Goal: Task Accomplishment & Management: Manage account settings

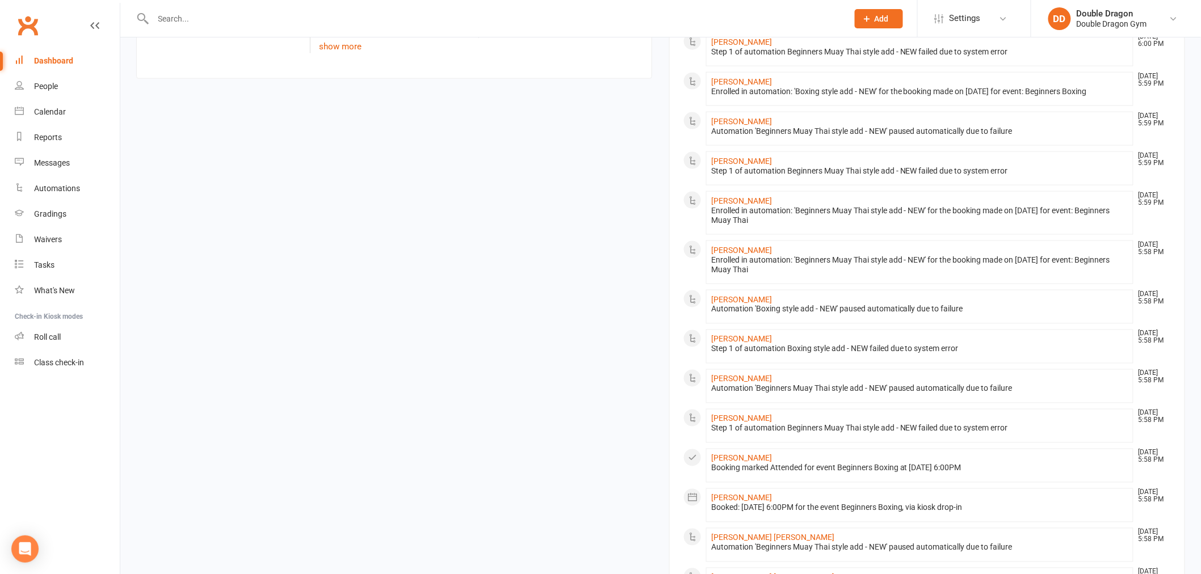
scroll to position [398, 0]
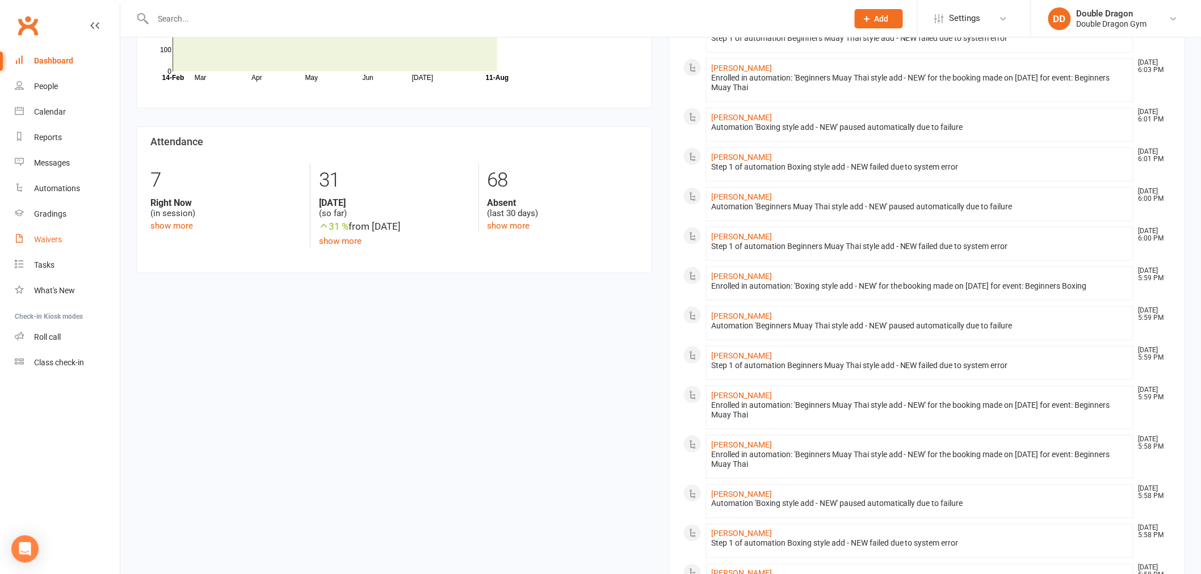
click at [58, 237] on div "Waivers" at bounding box center [48, 239] width 28 height 9
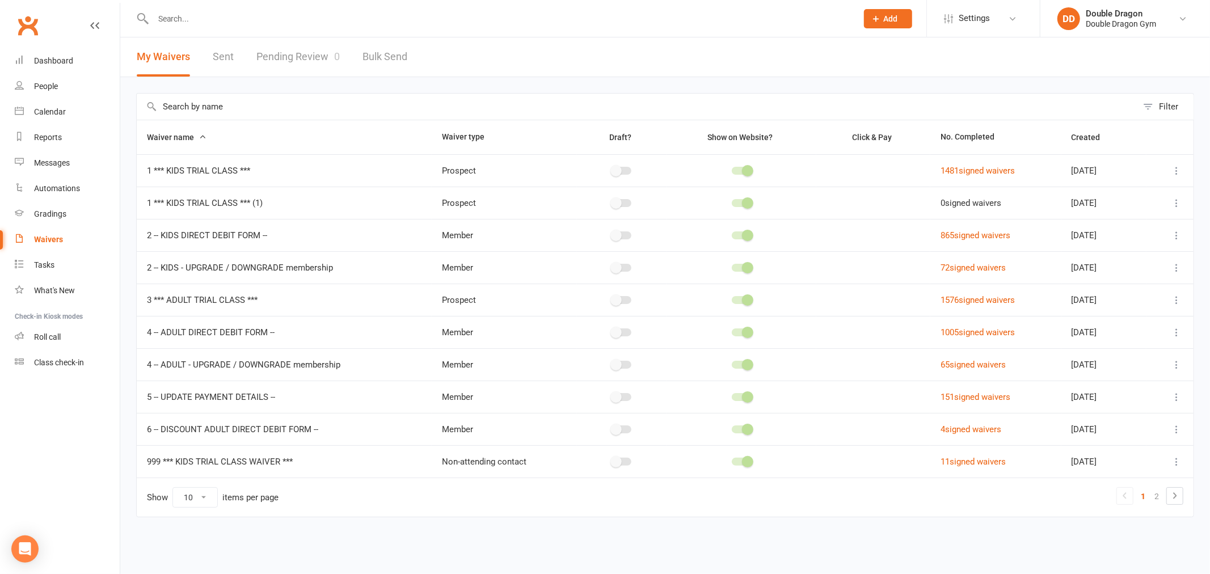
click at [299, 60] on link "Pending Review 0" at bounding box center [298, 56] width 83 height 39
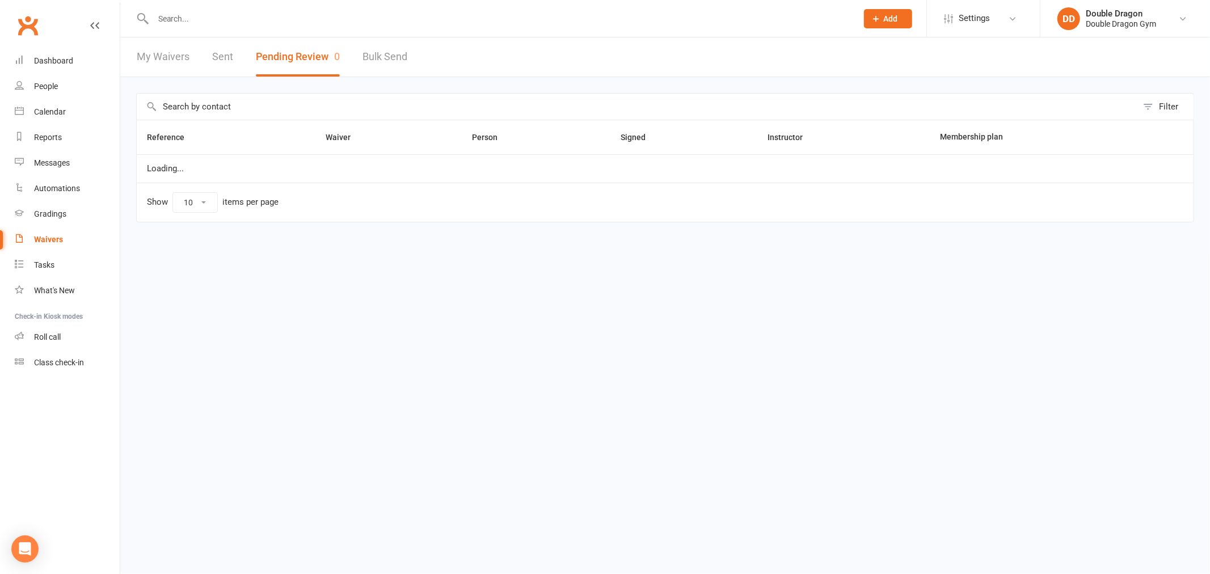
select select "100"
click at [36, 55] on link "Dashboard" at bounding box center [67, 61] width 105 height 26
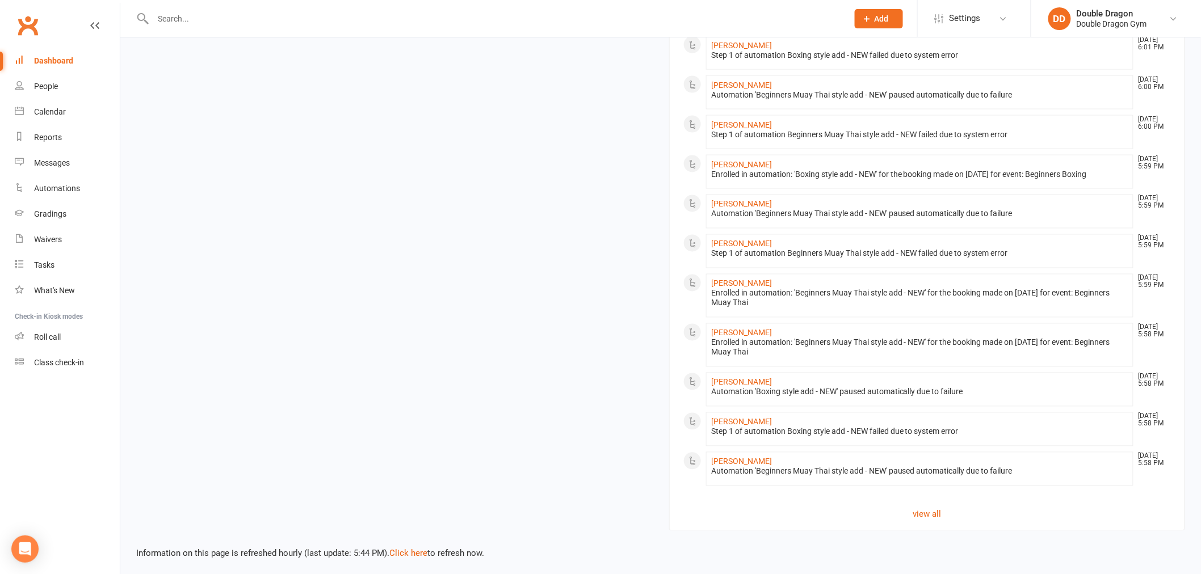
scroll to position [713, 0]
click at [937, 510] on link "view all" at bounding box center [926, 512] width 487 height 14
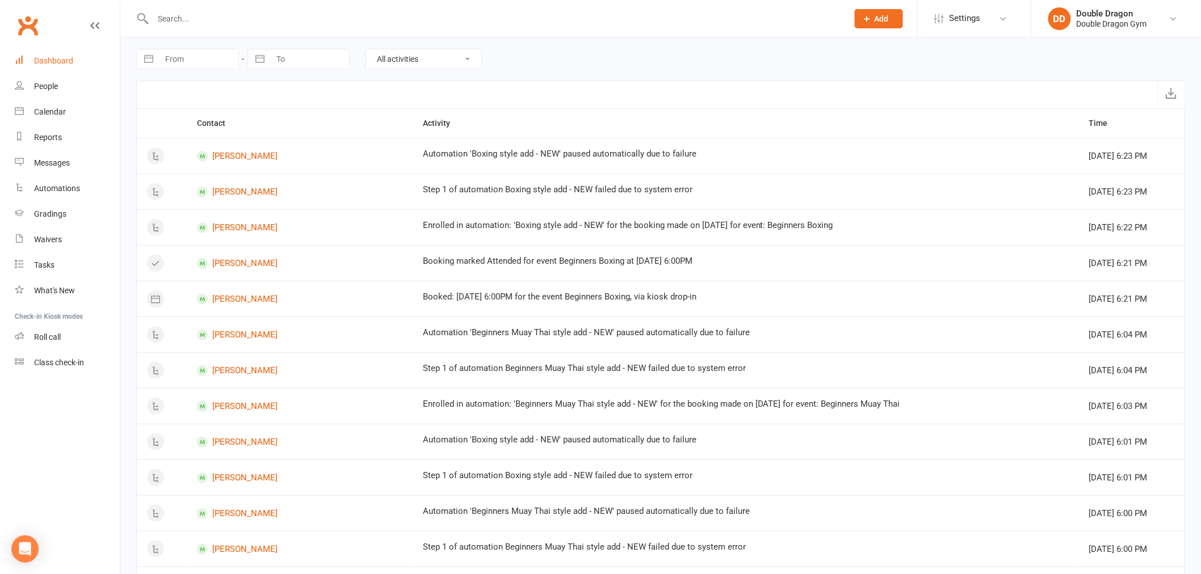
click at [36, 67] on link "Dashboard" at bounding box center [67, 61] width 105 height 26
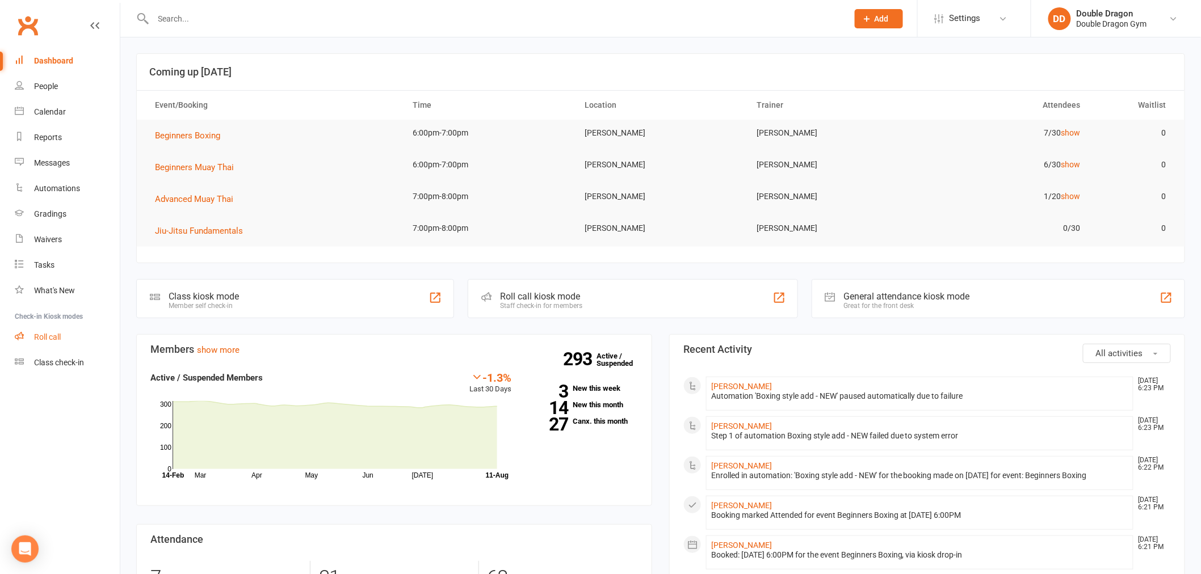
click at [64, 339] on link "Roll call" at bounding box center [67, 338] width 105 height 26
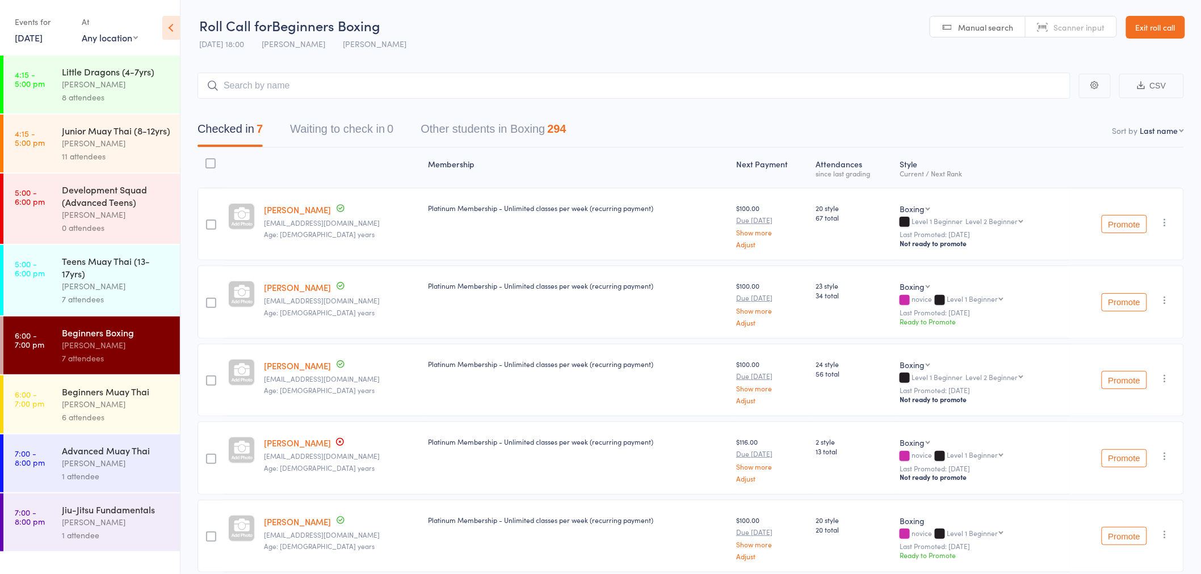
click at [120, 260] on div "Teens Muay Thai (13-17yrs)" at bounding box center [116, 267] width 108 height 25
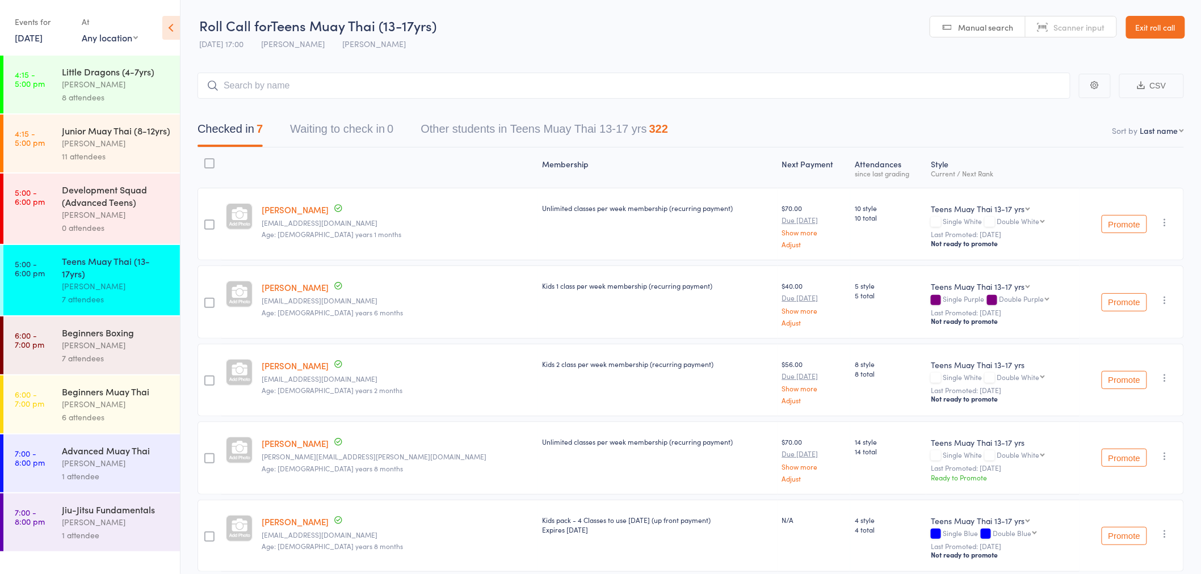
click at [530, 52] on header "Roll Call for Teens Muay Thai (13-17yrs) 11 Aug 17:00 Rowan Sangster Sutherland…" at bounding box center [690, 28] width 1020 height 56
click at [175, 22] on icon at bounding box center [171, 28] width 18 height 24
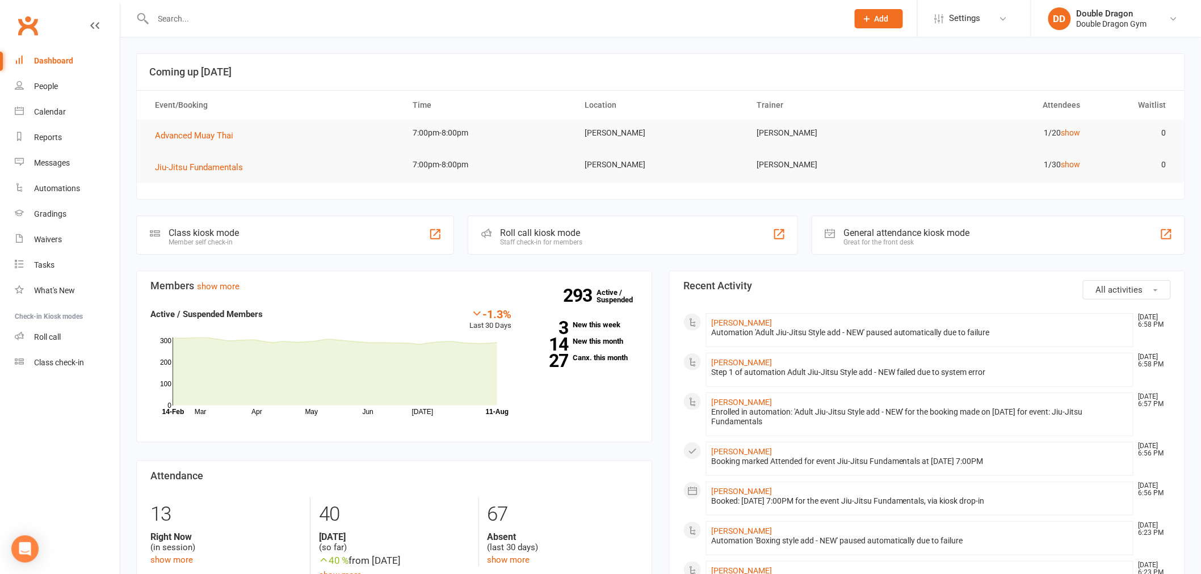
click at [223, 26] on input "text" at bounding box center [495, 19] width 690 height 16
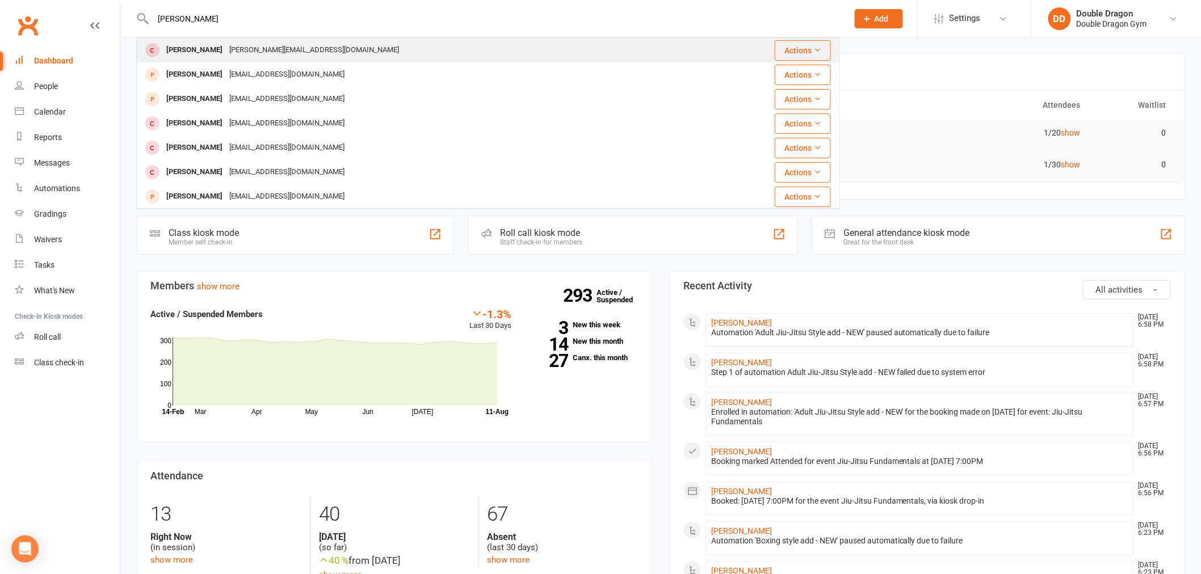
type input "[PERSON_NAME]"
click at [212, 48] on div "[PERSON_NAME]" at bounding box center [194, 50] width 63 height 16
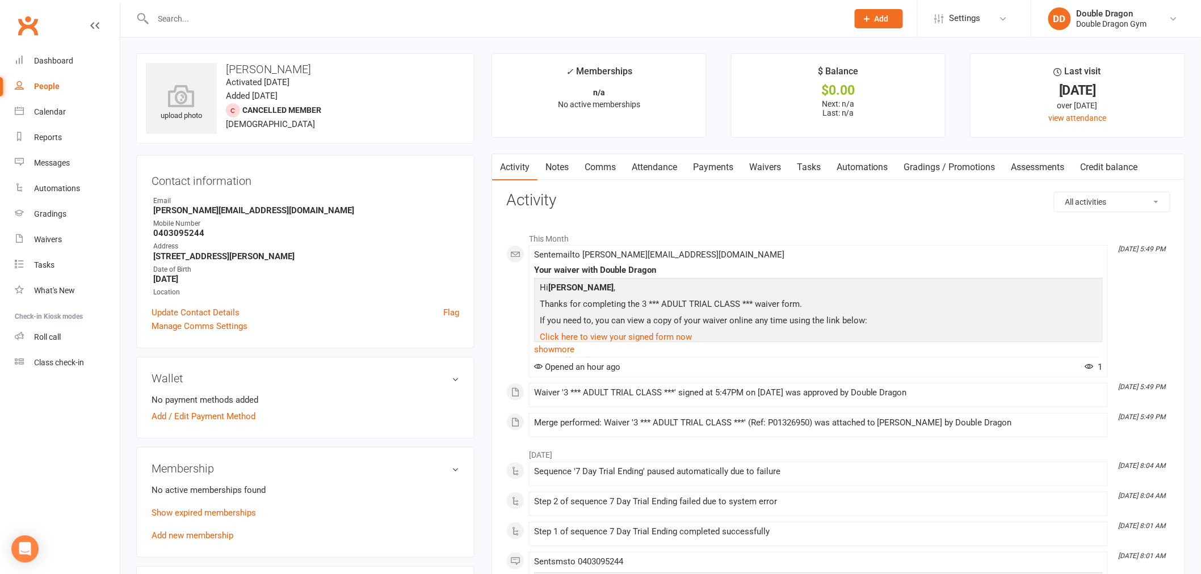
click at [711, 166] on link "Payments" at bounding box center [713, 167] width 56 height 26
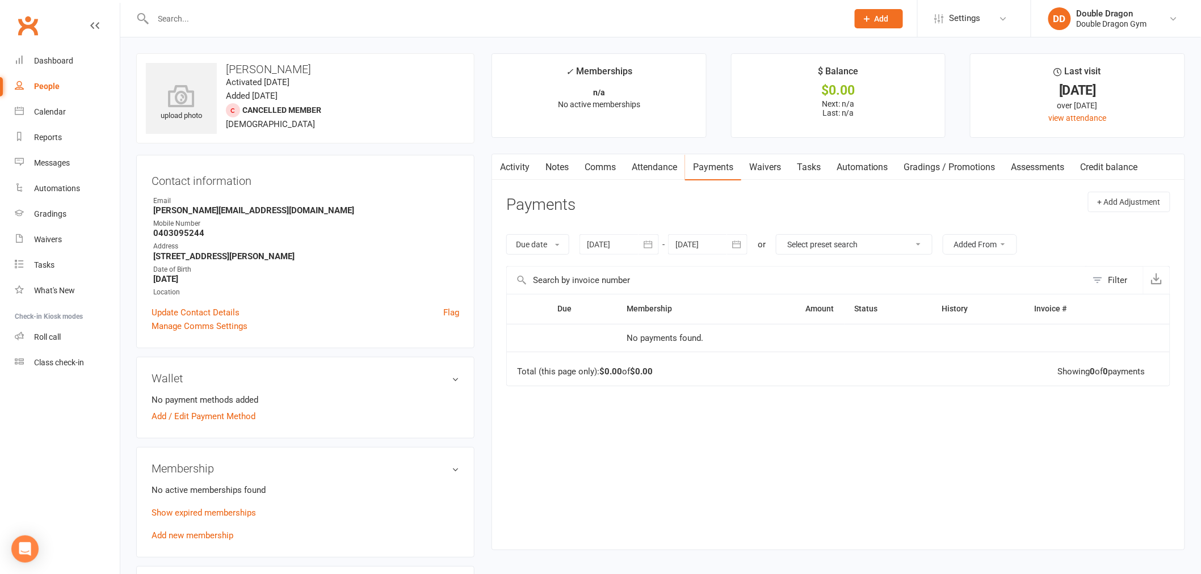
click at [520, 172] on link "Activity" at bounding box center [514, 167] width 45 height 26
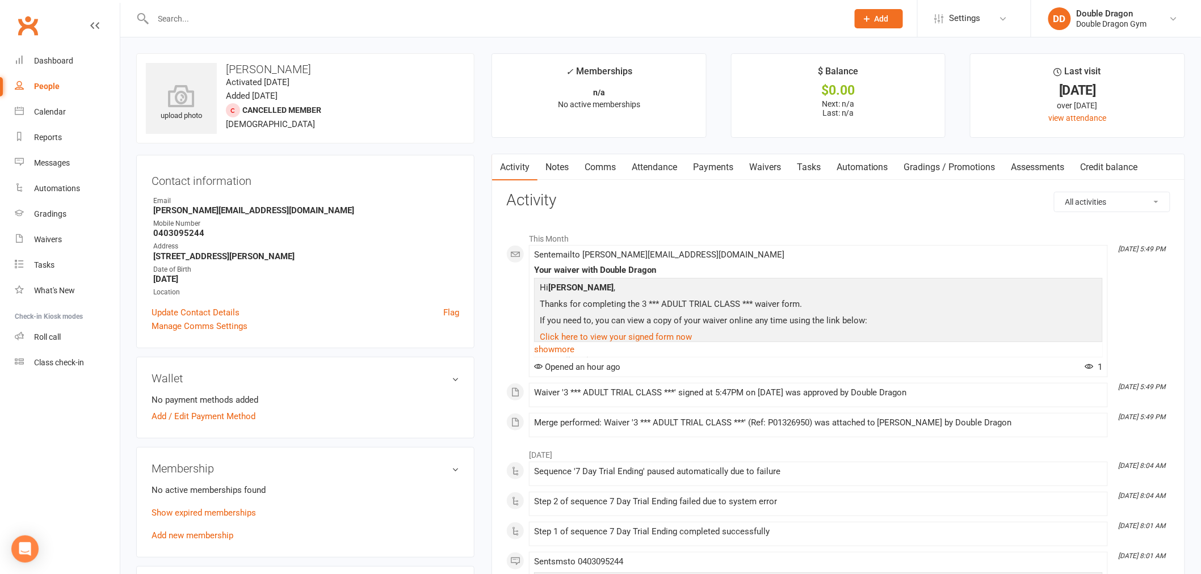
click at [717, 166] on link "Payments" at bounding box center [713, 167] width 56 height 26
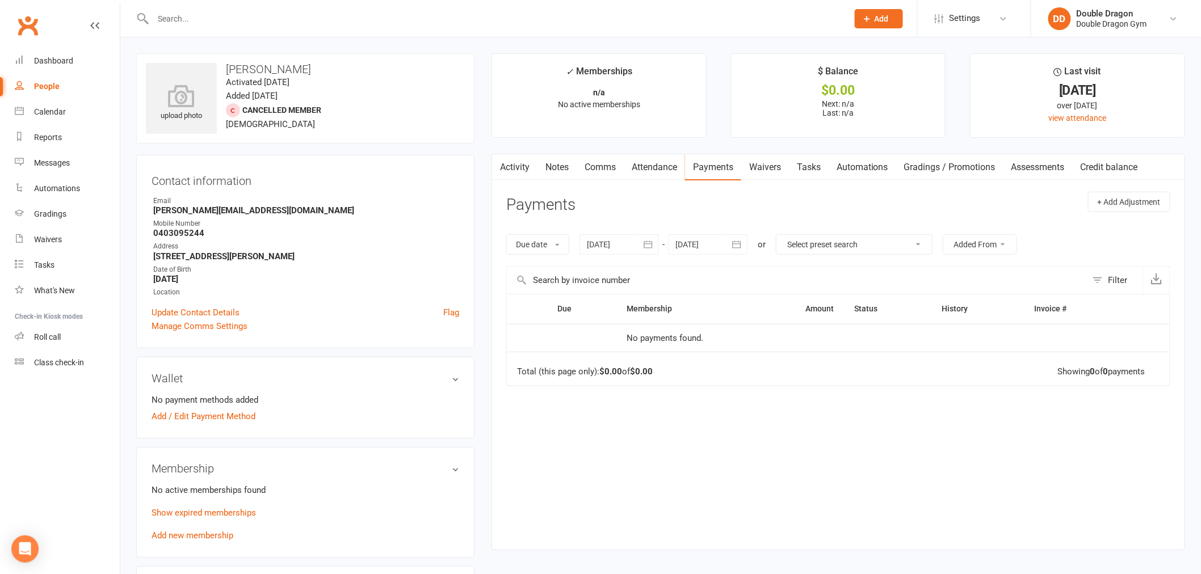
click at [528, 165] on link "Activity" at bounding box center [514, 167] width 45 height 26
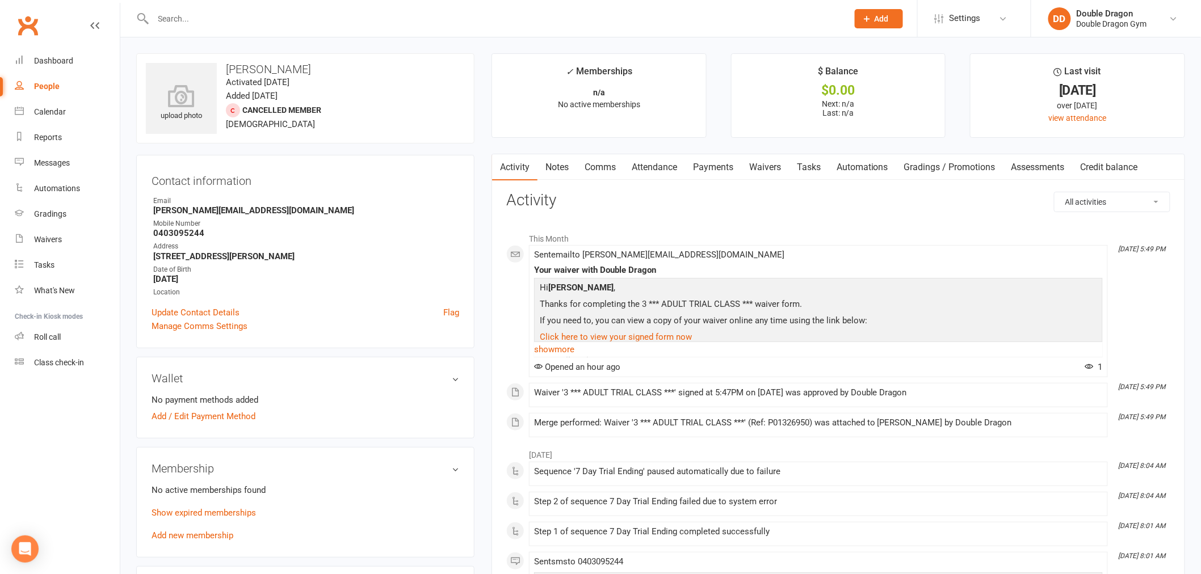
click at [734, 167] on link "Payments" at bounding box center [713, 167] width 56 height 26
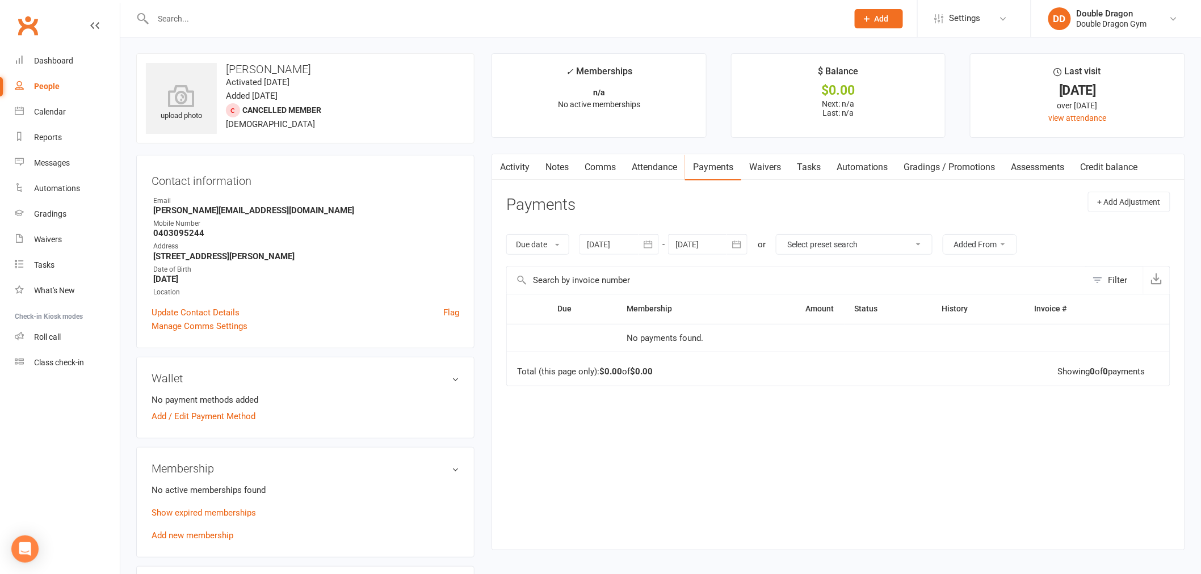
click at [780, 166] on link "Waivers" at bounding box center [765, 167] width 48 height 26
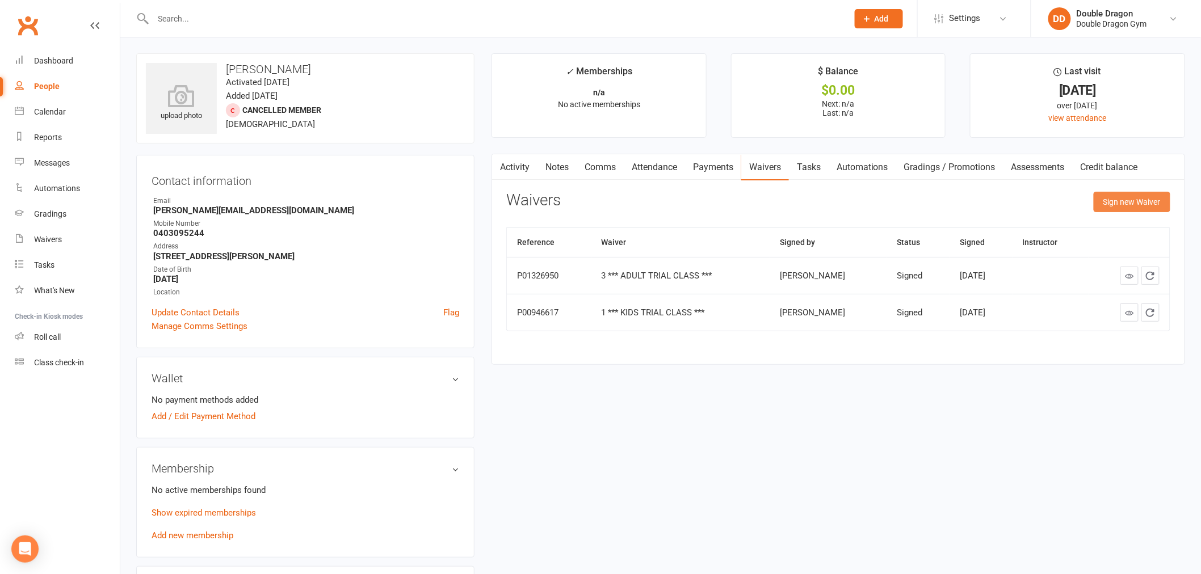
click at [1129, 195] on button "Sign new Waiver" at bounding box center [1132, 202] width 77 height 20
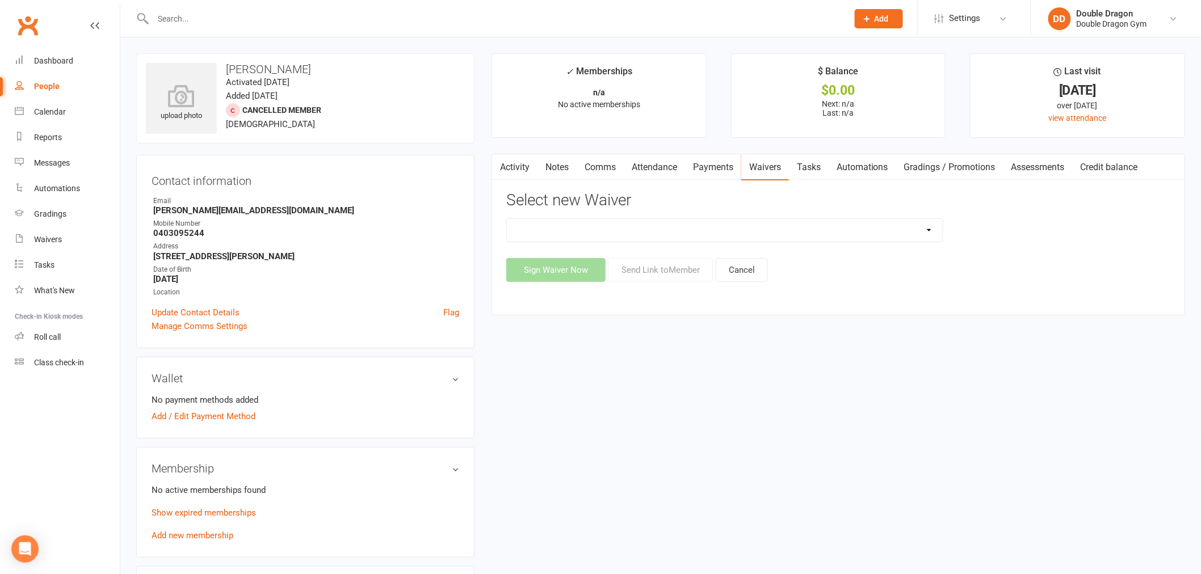
click at [725, 233] on select "1 *** KIDS TRIAL CLASS *** 1 *** KIDS TRIAL CLASS *** (1) 2 -- KIDS DIRECT DEBI…" at bounding box center [725, 230] width 436 height 23
select select "1159"
click at [507, 219] on select "1 *** KIDS TRIAL CLASS *** 1 *** KIDS TRIAL CLASS *** (1) 2 -- KIDS DIRECT DEBI…" at bounding box center [725, 230] width 436 height 23
click at [650, 272] on button "Send Link to Member" at bounding box center [660, 270] width 104 height 24
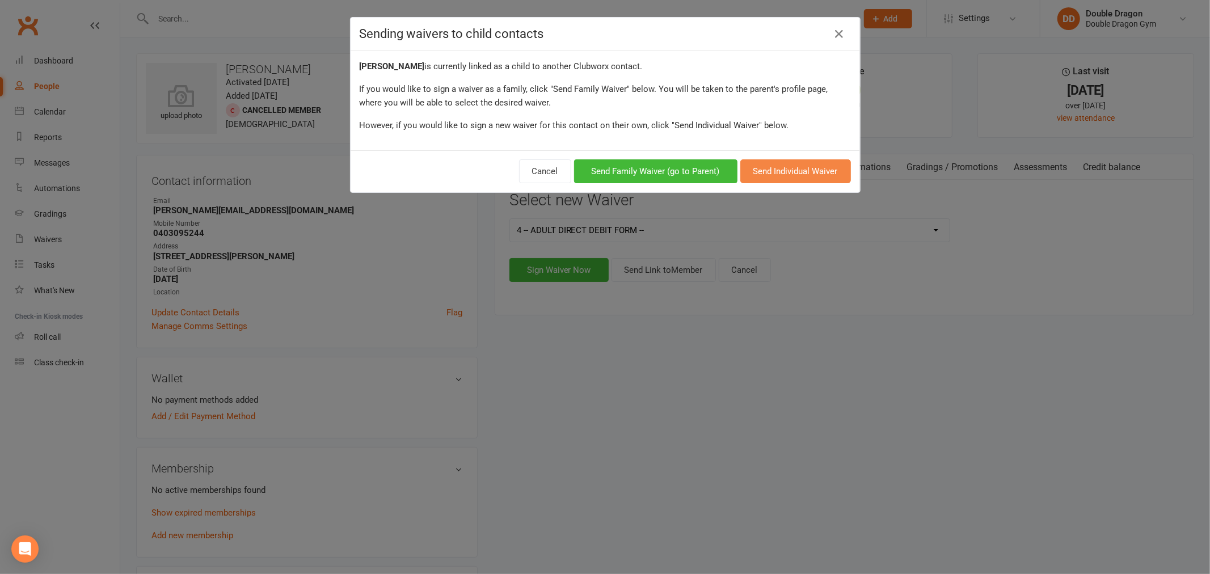
click at [770, 174] on button "Send Individual Waiver" at bounding box center [796, 171] width 111 height 24
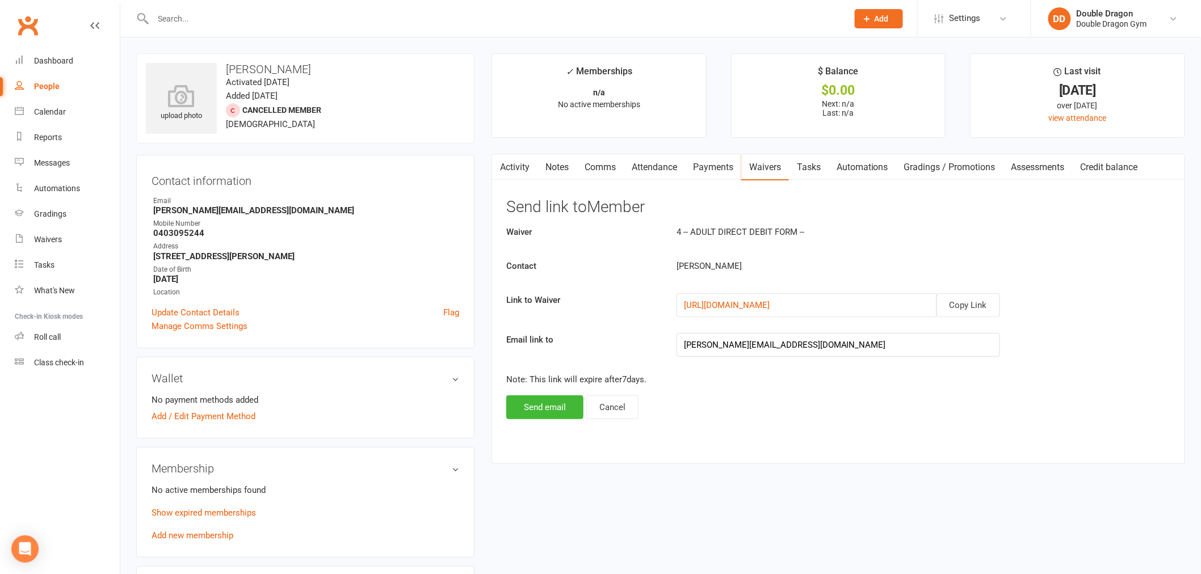
click at [955, 493] on div "upload photo [PERSON_NAME] Activated [DATE] Added [DATE] Cancelled member [DEMO…" at bounding box center [661, 565] width 1066 height 1024
click at [580, 167] on link "Comms" at bounding box center [600, 167] width 47 height 26
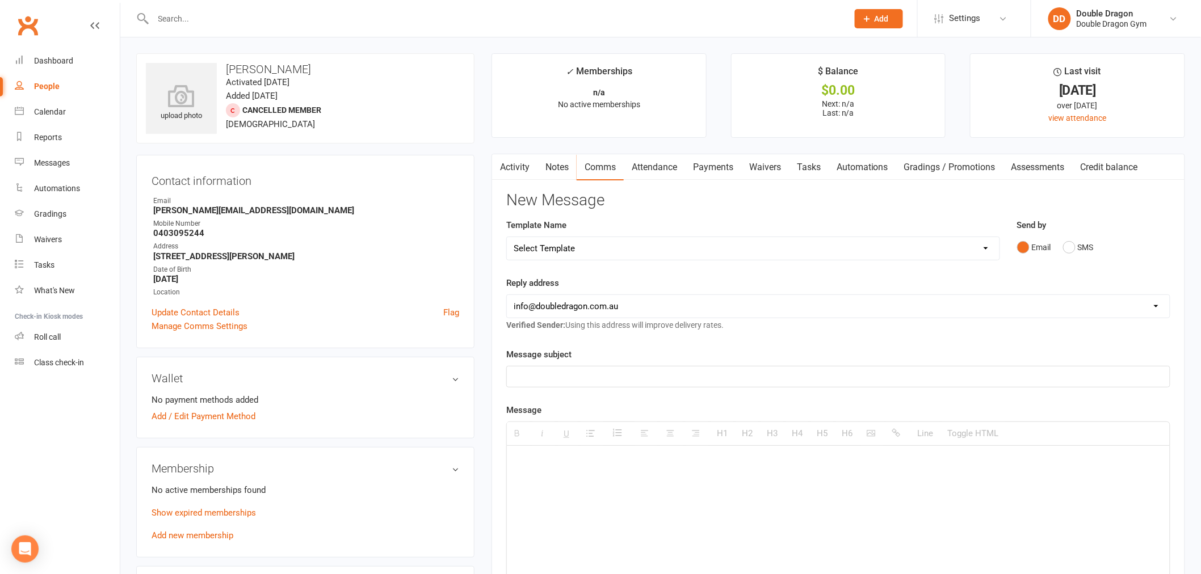
click at [530, 172] on link "Activity" at bounding box center [514, 167] width 45 height 26
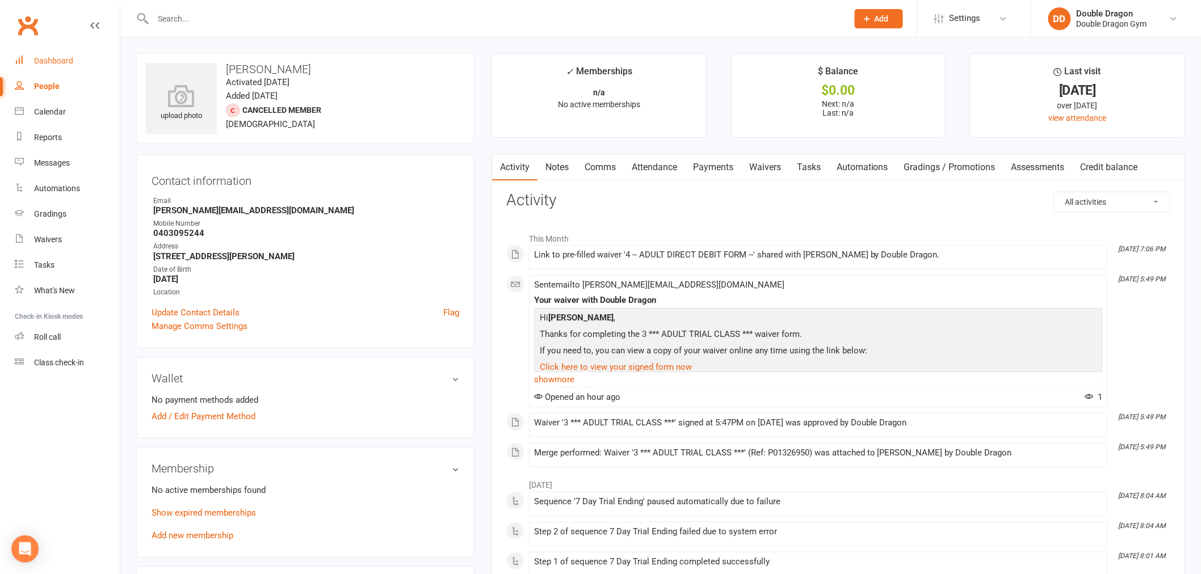
click at [84, 62] on link "Dashboard" at bounding box center [67, 61] width 105 height 26
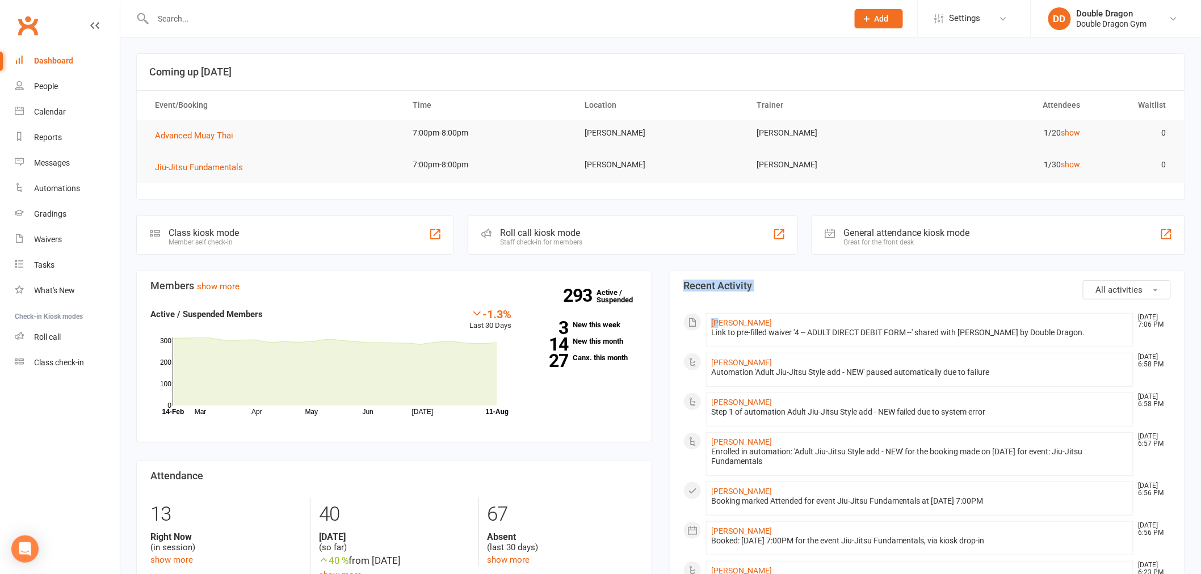
drag, startPoint x: 670, startPoint y: 271, endPoint x: 724, endPoint y: 297, distance: 60.4
click at [752, 290] on h3 "Recent Activity" at bounding box center [926, 285] width 487 height 11
